Goal: Navigation & Orientation: Find specific page/section

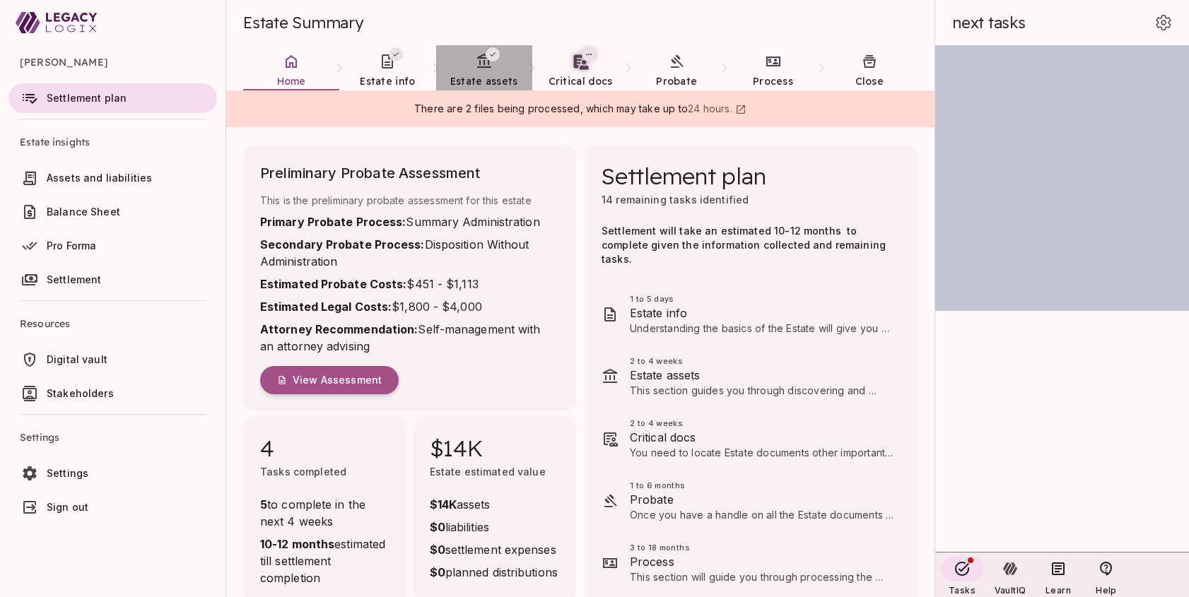
click at [477, 76] on span "Estate assets" at bounding box center [484, 81] width 68 height 13
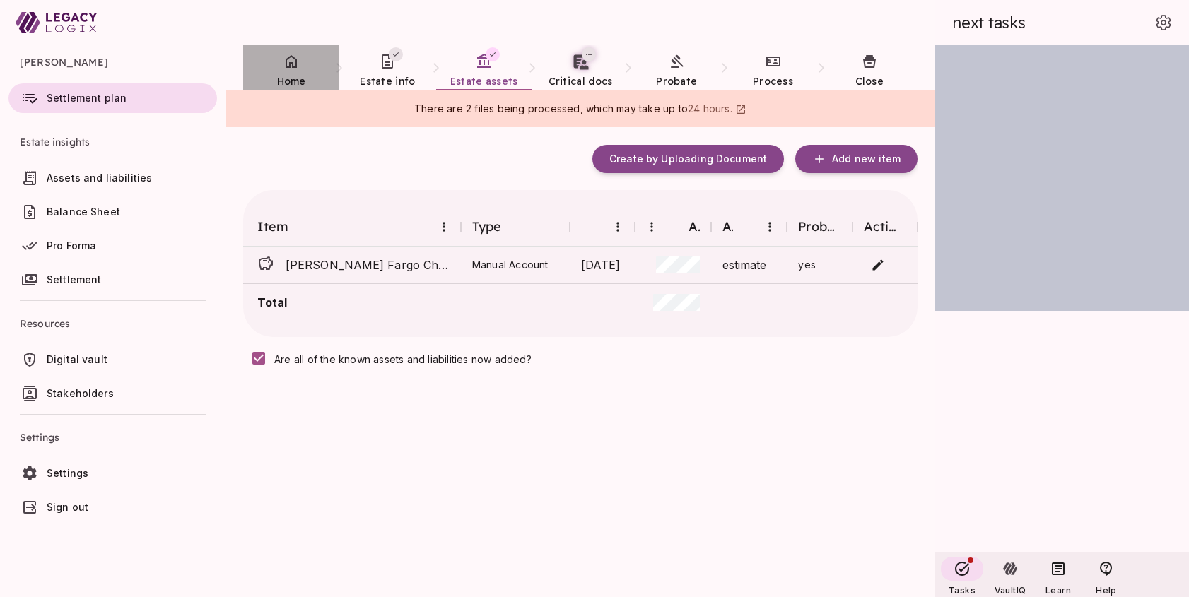
click at [293, 77] on span "Home" at bounding box center [291, 81] width 29 height 13
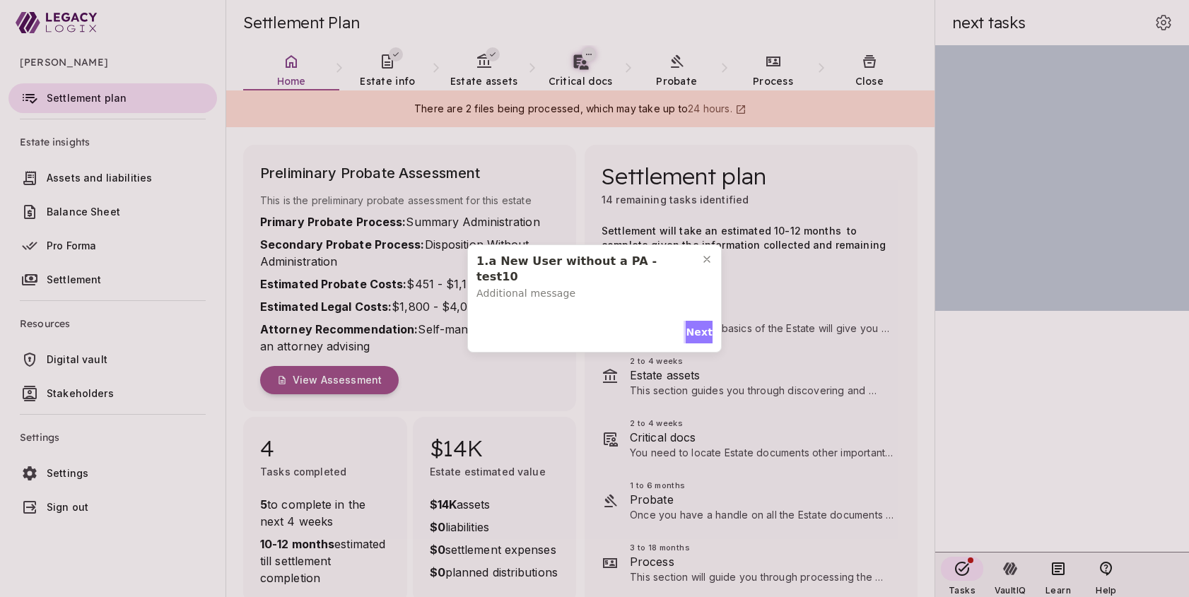
click at [696, 327] on span "Next" at bounding box center [699, 332] width 27 height 15
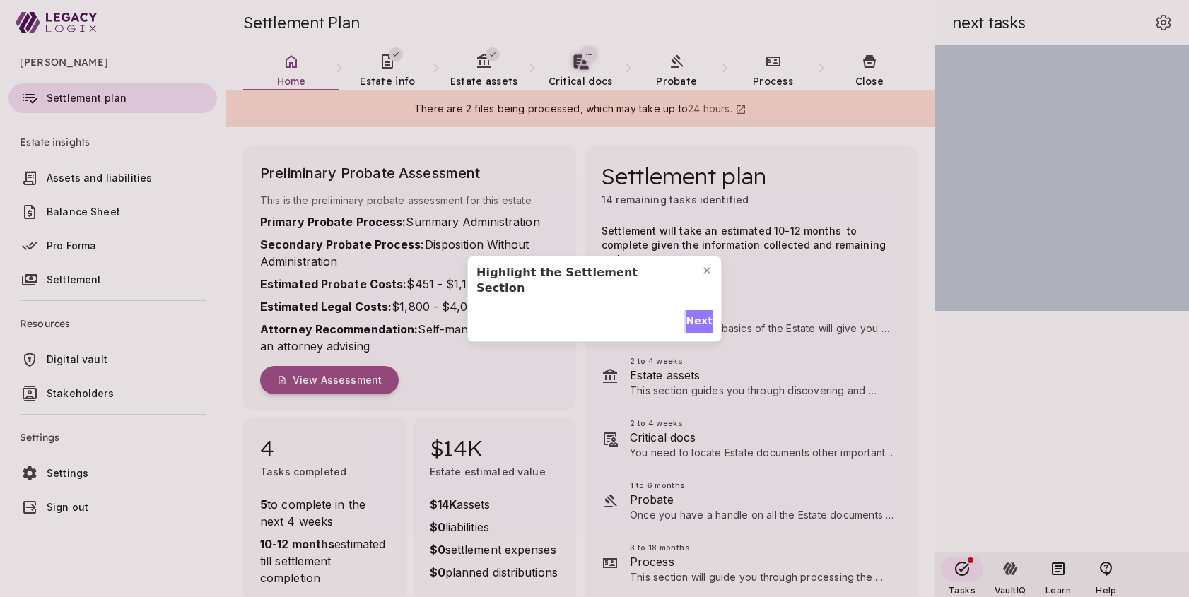
click at [695, 316] on span "Next" at bounding box center [699, 321] width 27 height 15
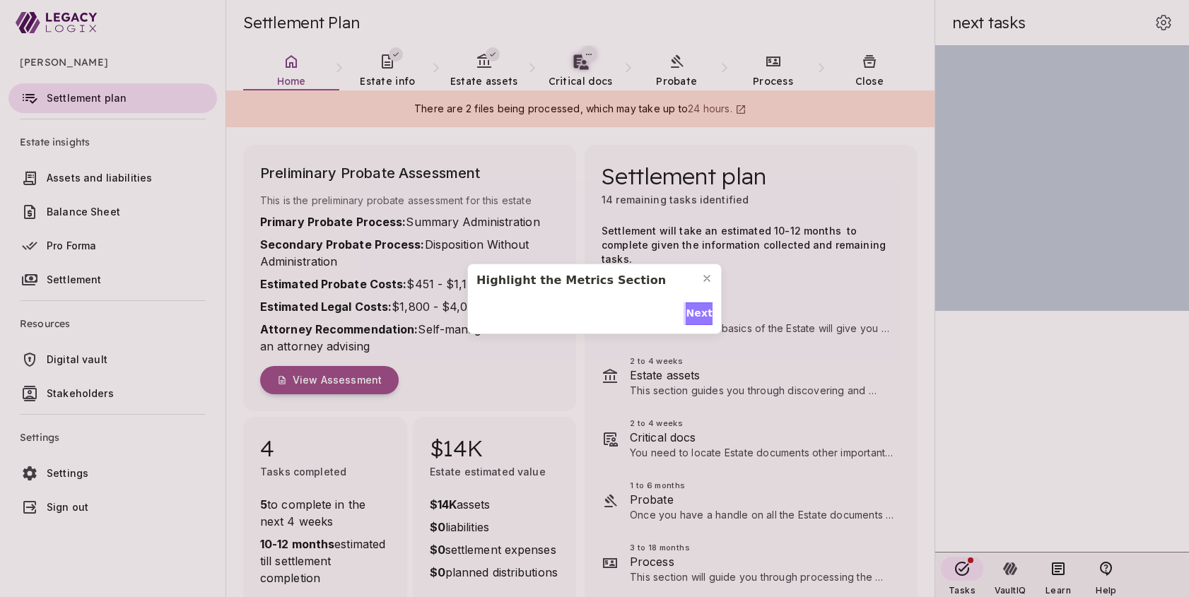
click at [695, 316] on span "Next" at bounding box center [699, 313] width 27 height 15
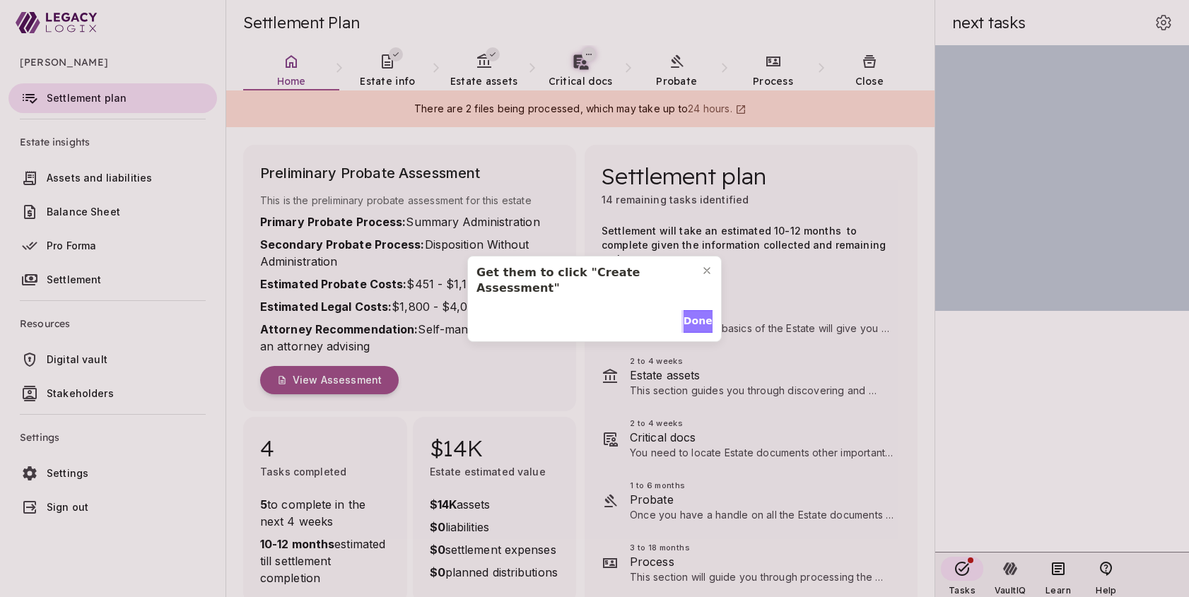
click at [695, 316] on span "Done" at bounding box center [697, 321] width 29 height 15
